Goal: Information Seeking & Learning: Find specific fact

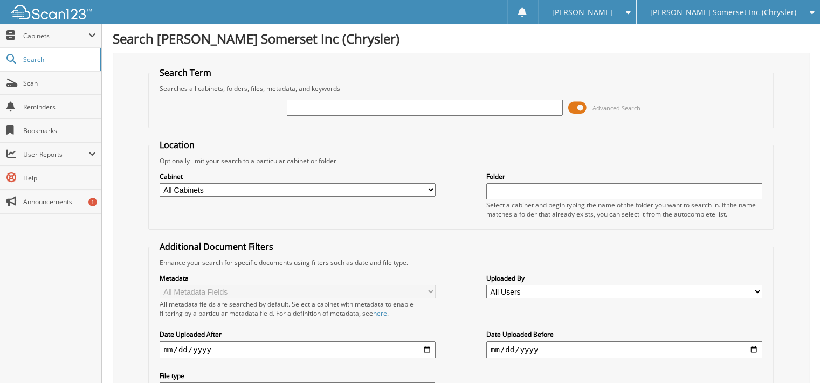
type input "s"
type input "[PERSON_NAME]"
click at [575, 105] on span at bounding box center [577, 108] width 18 height 16
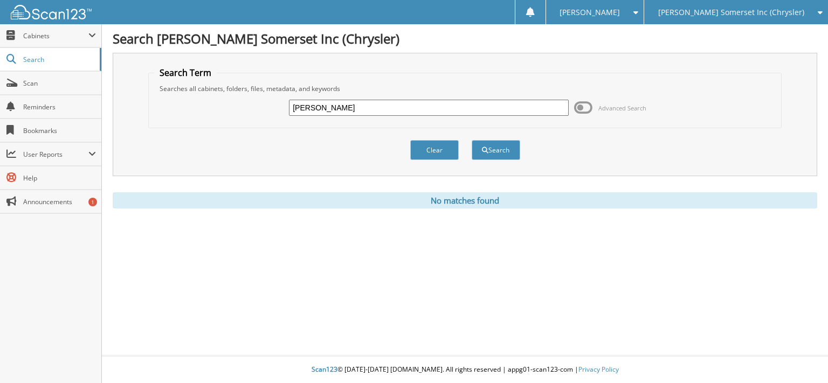
drag, startPoint x: 384, startPoint y: 113, endPoint x: 149, endPoint y: 88, distance: 236.2
click at [151, 88] on fieldset "Search Term Searches all cabinets, folders, files, metadata, and keywords [PERS…" at bounding box center [464, 97] width 633 height 61
type input "[PERSON_NAME]"
click at [472, 140] on button "Search" at bounding box center [496, 150] width 48 height 20
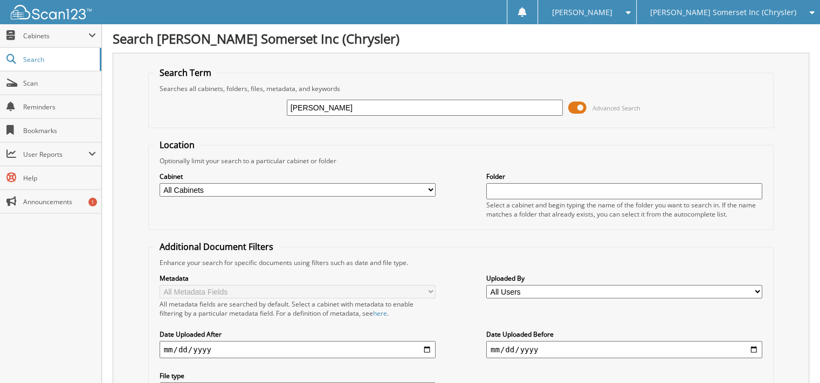
click at [581, 111] on span at bounding box center [577, 108] width 18 height 16
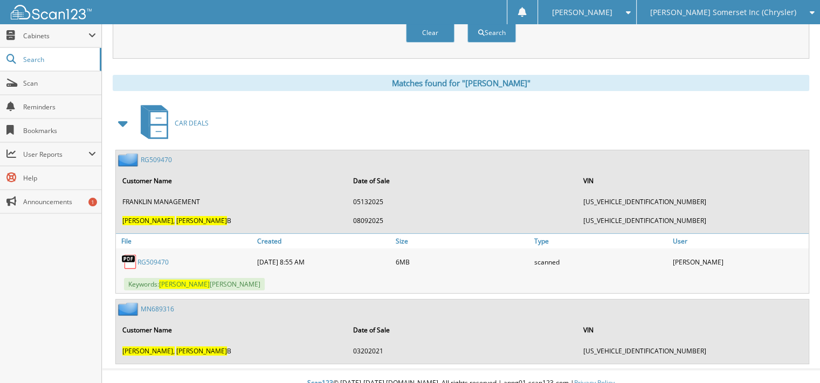
scroll to position [122, 0]
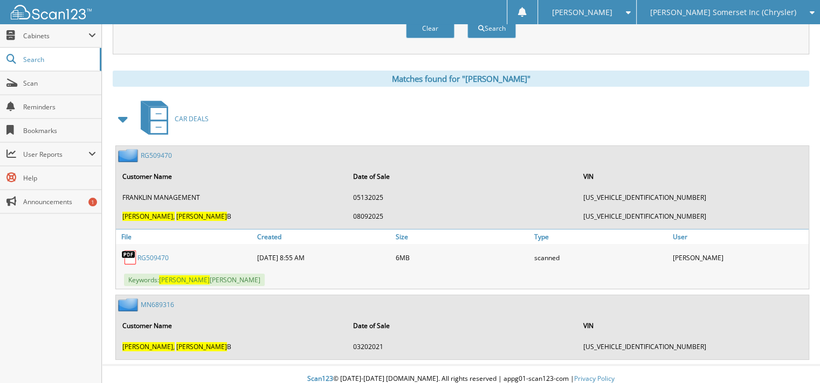
click at [152, 151] on link "RG509470" at bounding box center [156, 155] width 31 height 9
